Goal: Navigation & Orientation: Find specific page/section

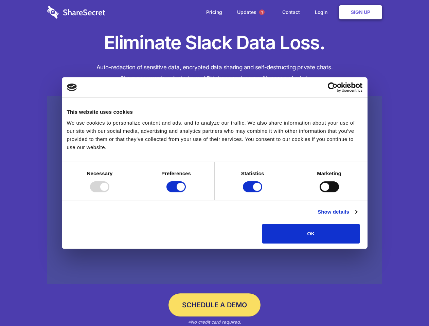
click at [109, 192] on div at bounding box center [99, 187] width 19 height 11
click at [186, 192] on input "Preferences" at bounding box center [176, 187] width 19 height 11
checkbox input "false"
click at [254, 192] on input "Statistics" at bounding box center [252, 187] width 19 height 11
checkbox input "false"
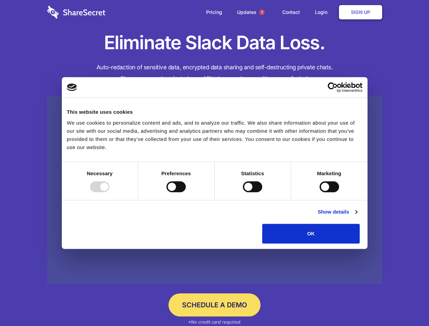
click at [320, 192] on input "Marketing" at bounding box center [329, 187] width 19 height 11
checkbox input "true"
click at [357, 216] on link "Show details" at bounding box center [337, 212] width 39 height 8
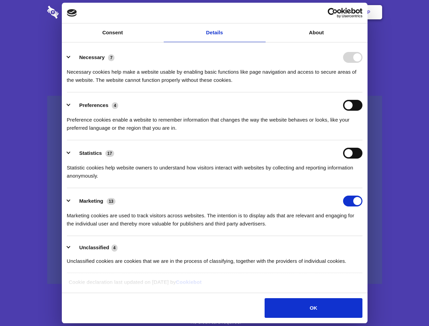
click at [363, 92] on li "Necessary 7 Necessary cookies help make a website usable by enabling basic func…" at bounding box center [215, 69] width 296 height 48
click at [262, 12] on span "1" at bounding box center [261, 12] width 5 height 5
